Goal: Navigation & Orientation: Find specific page/section

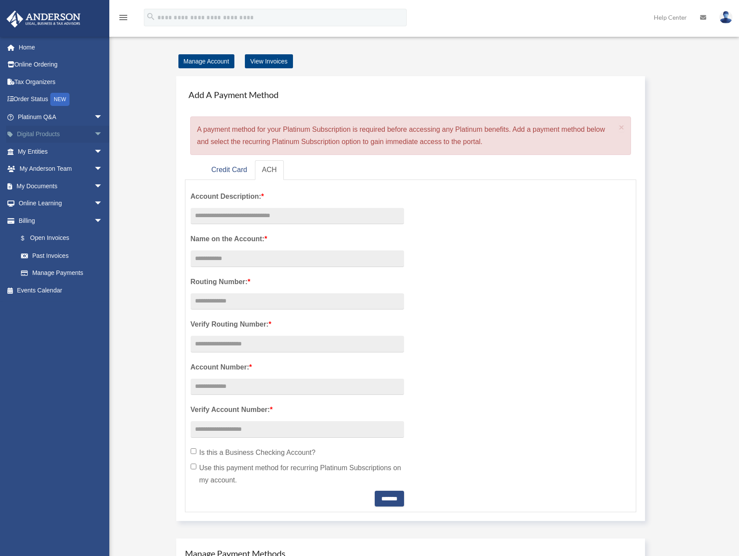
click at [94, 133] on span "arrow_drop_down" at bounding box center [102, 135] width 17 height 18
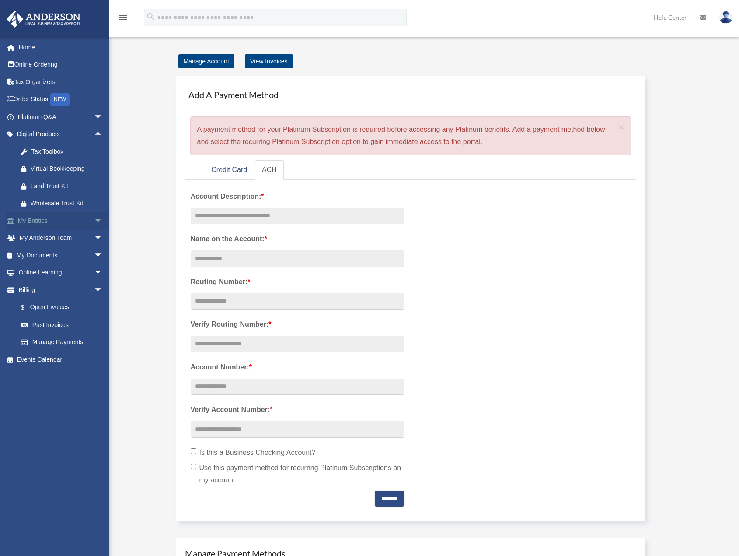
click at [84, 220] on link "My Entities arrow_drop_down" at bounding box center [61, 220] width 110 height 17
click at [94, 220] on span "arrow_drop_down" at bounding box center [102, 221] width 17 height 18
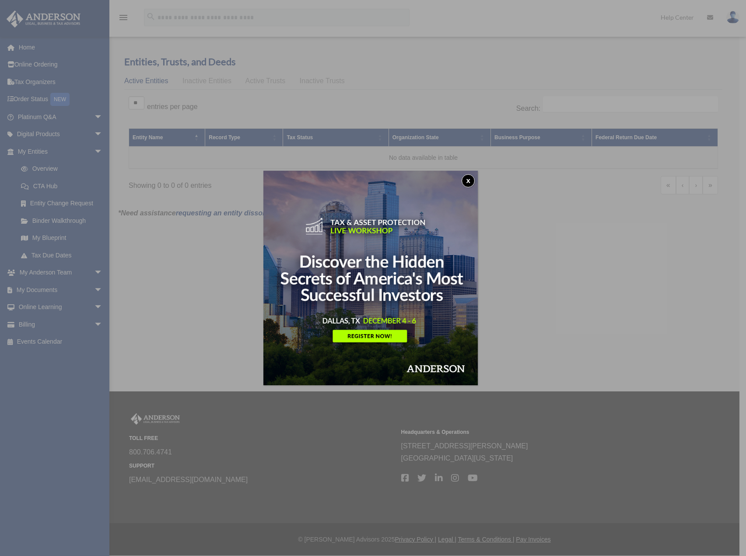
click at [469, 176] on button "x" at bounding box center [467, 180] width 13 height 13
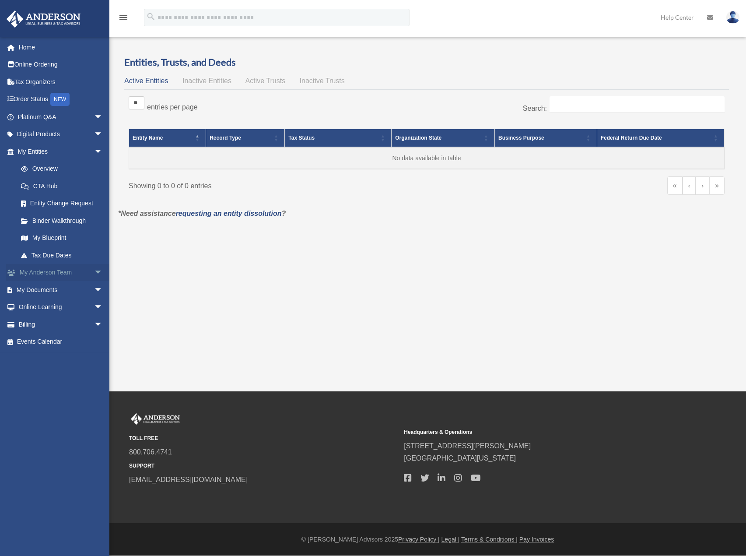
click at [94, 275] on span "arrow_drop_down" at bounding box center [102, 273] width 17 height 18
click at [94, 116] on span "arrow_drop_down" at bounding box center [102, 117] width 17 height 18
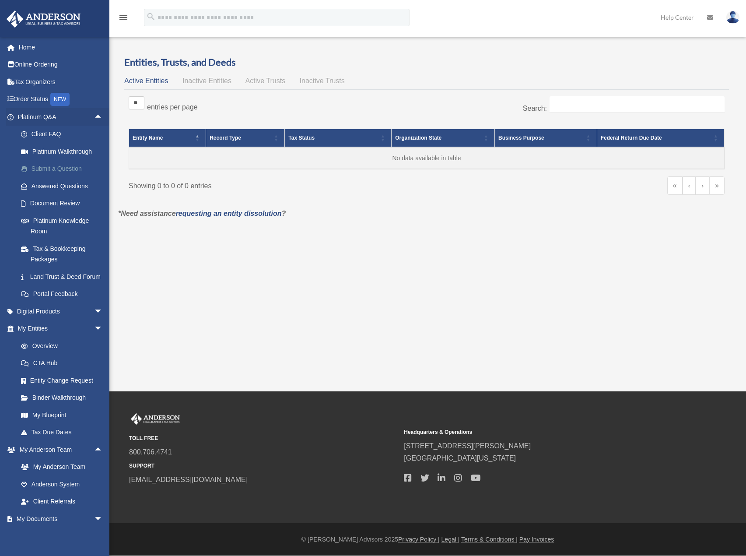
click at [50, 168] on link "Submit a Question" at bounding box center [64, 168] width 104 height 17
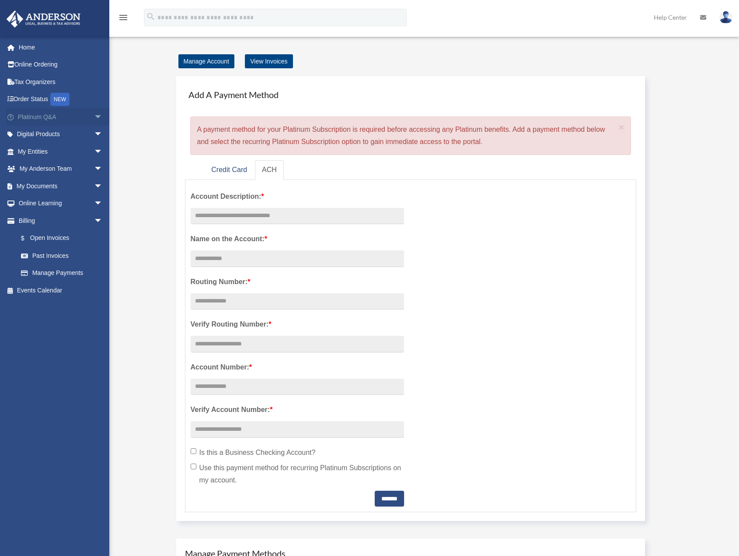
click at [94, 119] on span "arrow_drop_down" at bounding box center [102, 117] width 17 height 18
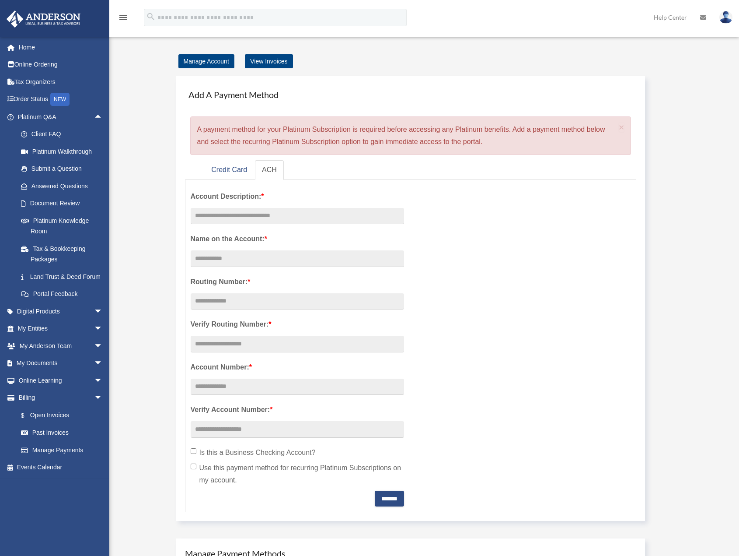
click at [136, 227] on div "Manage Account View Invoices Add A Payment Method × A payment method for your P…" at bounding box center [423, 379] width 623 height 648
click at [74, 228] on link "Platinum Knowledge Room" at bounding box center [64, 226] width 104 height 28
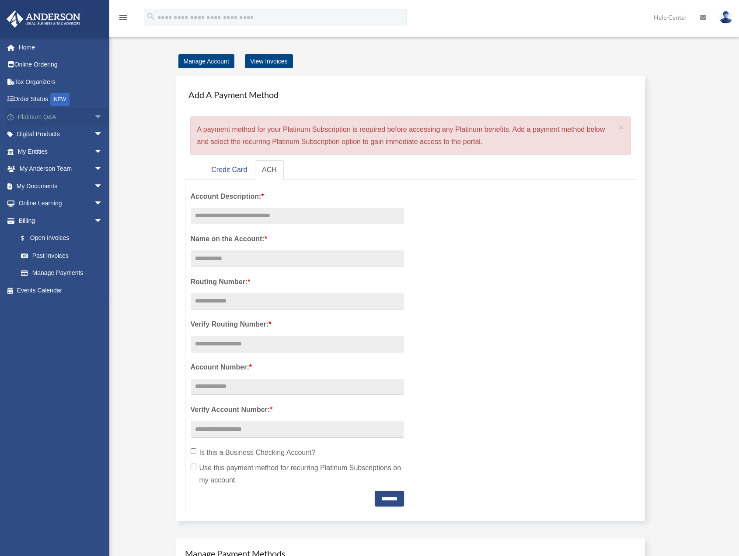
click at [94, 113] on span "arrow_drop_down" at bounding box center [102, 117] width 17 height 18
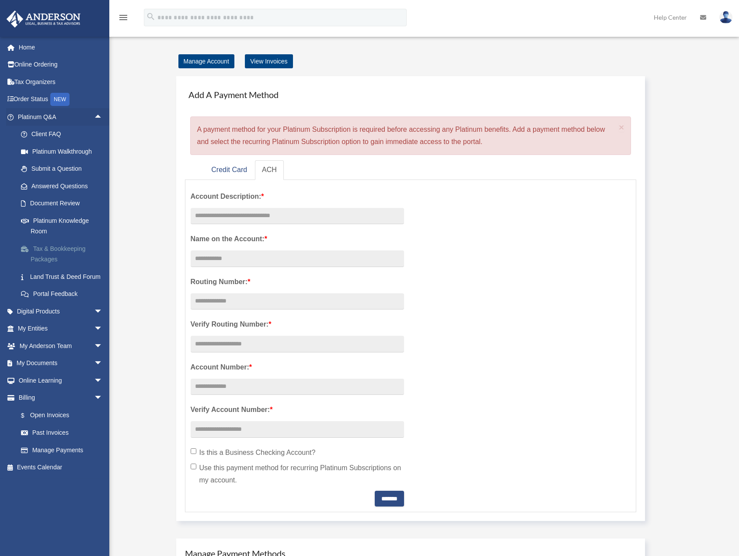
click at [71, 252] on link "Tax & Bookkeeping Packages" at bounding box center [64, 254] width 104 height 28
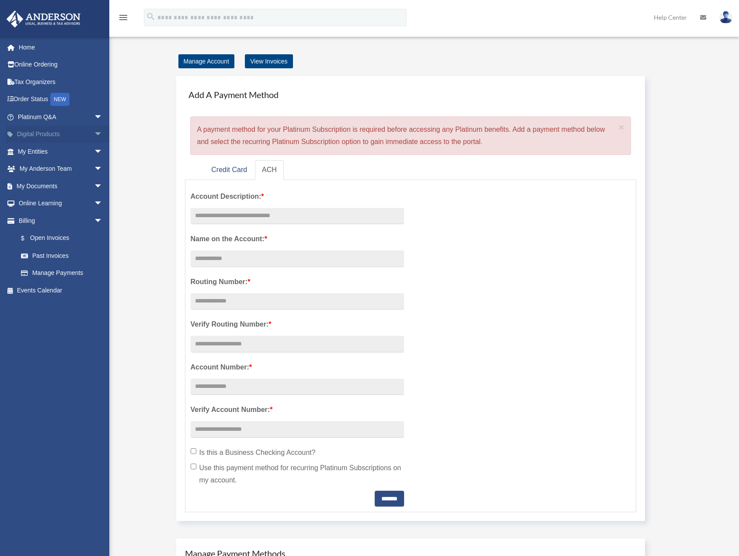
click at [94, 134] on span "arrow_drop_down" at bounding box center [102, 135] width 17 height 18
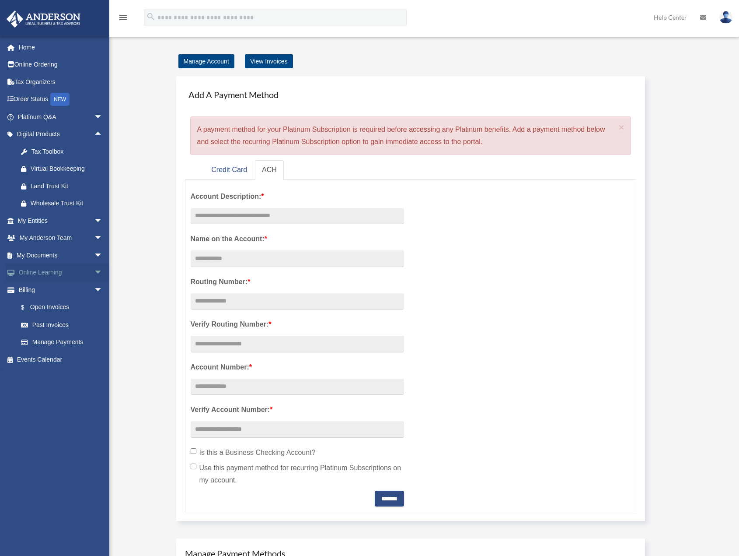
click at [94, 275] on span "arrow_drop_down" at bounding box center [102, 273] width 17 height 18
click at [52, 309] on link "Video Training" at bounding box center [64, 306] width 104 height 17
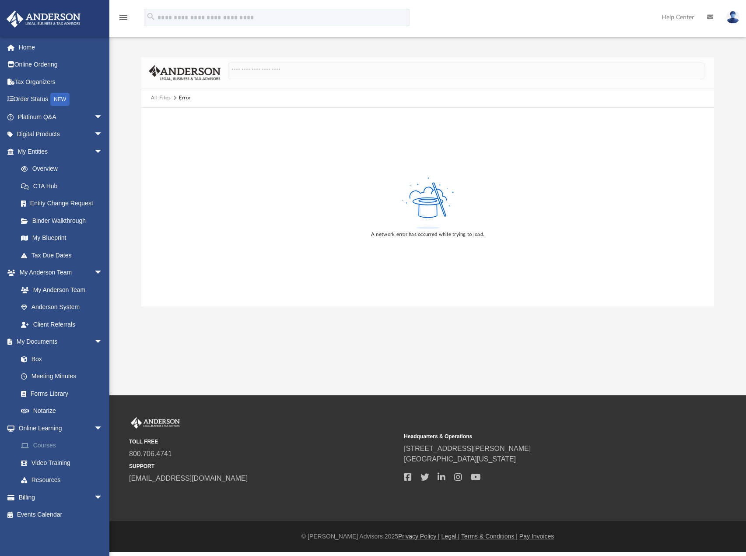
click at [45, 440] on link "Courses" at bounding box center [64, 445] width 104 height 17
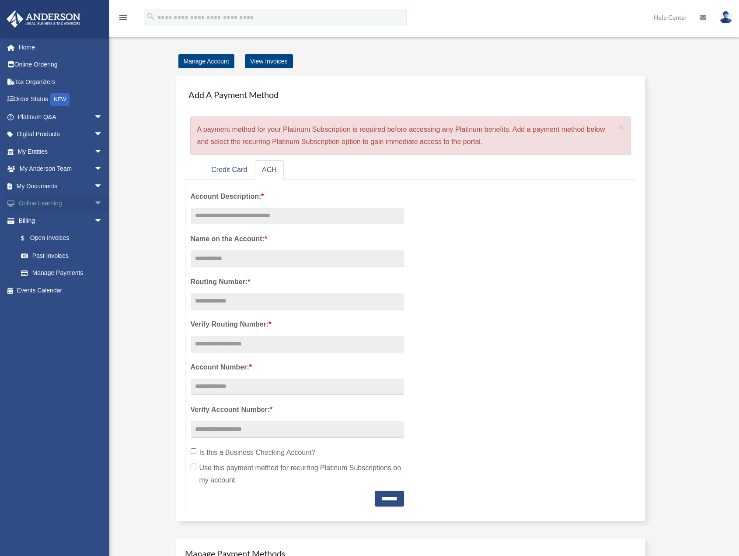
click at [94, 203] on span "arrow_drop_down" at bounding box center [102, 204] width 17 height 18
click at [51, 224] on link "Courses" at bounding box center [64, 220] width 104 height 17
click at [94, 203] on span "arrow_drop_down" at bounding box center [102, 204] width 17 height 18
click at [28, 101] on link "Order Status NEW" at bounding box center [61, 100] width 110 height 18
click at [94, 200] on span "arrow_drop_down" at bounding box center [102, 204] width 17 height 18
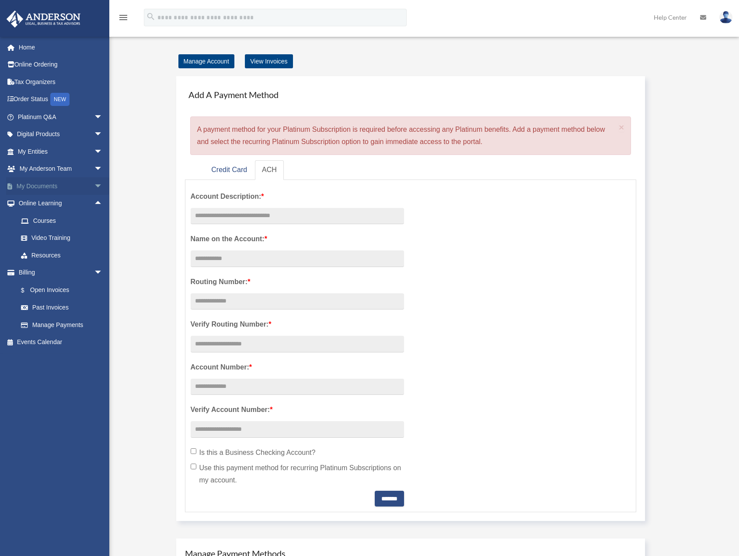
click at [94, 185] on span "arrow_drop_down" at bounding box center [102, 186] width 17 height 18
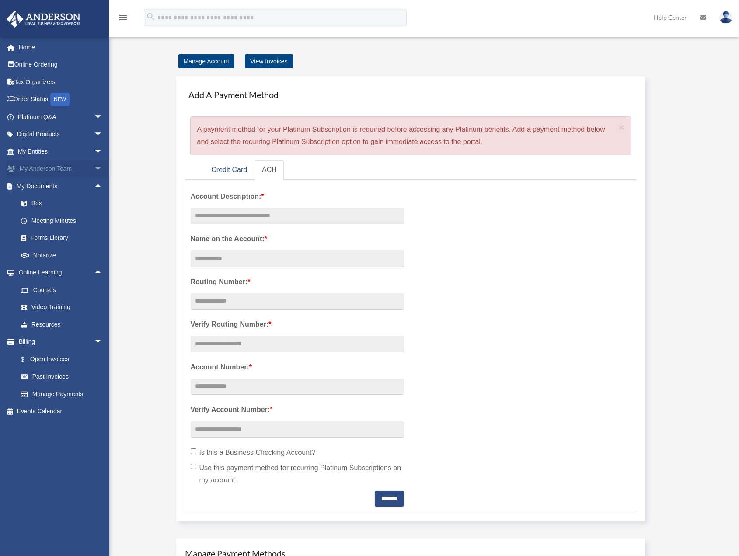
click at [94, 166] on span "arrow_drop_down" at bounding box center [102, 169] width 17 height 18
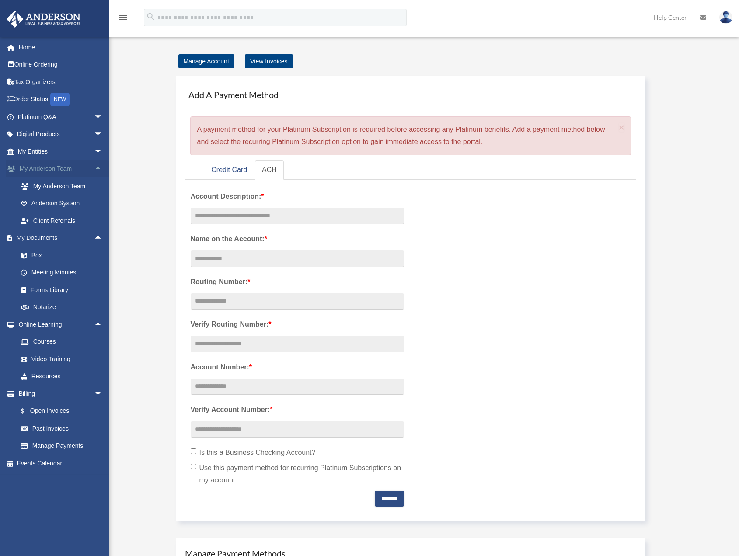
click at [94, 166] on span "arrow_drop_up" at bounding box center [102, 169] width 17 height 18
